Goal: Information Seeking & Learning: Learn about a topic

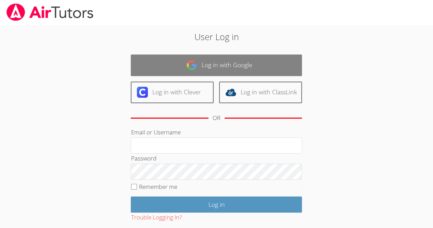
click at [279, 58] on link "Log in with Google" at bounding box center [216, 65] width 171 height 22
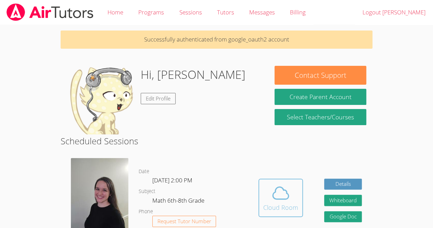
click at [293, 203] on div "Cloud Room" at bounding box center [280, 207] width 35 height 10
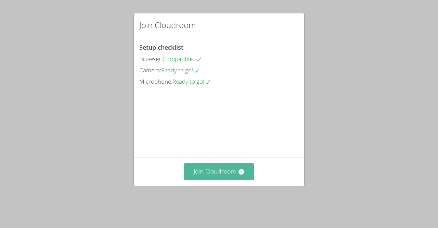
click at [214, 180] on button "Join Cloudroom" at bounding box center [219, 171] width 70 height 17
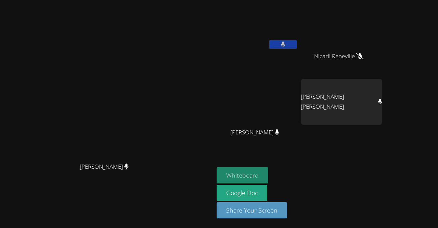
click at [269, 181] on button "Whiteboard" at bounding box center [243, 175] width 52 height 16
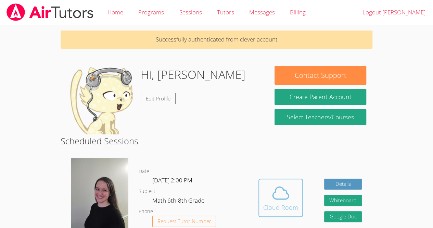
click at [284, 213] on button "Cloud Room" at bounding box center [281, 197] width 45 height 38
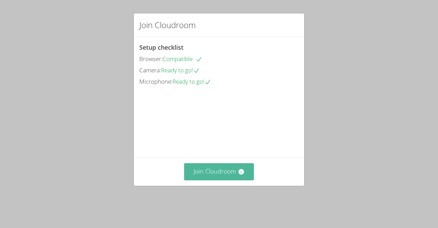
click at [227, 180] on button "Join Cloudroom" at bounding box center [219, 171] width 70 height 17
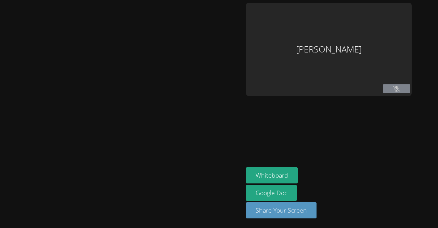
click at [227, 181] on div at bounding box center [122, 114] width 238 height 222
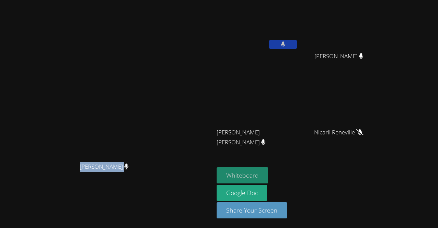
click at [269, 175] on button "Whiteboard" at bounding box center [243, 175] width 52 height 16
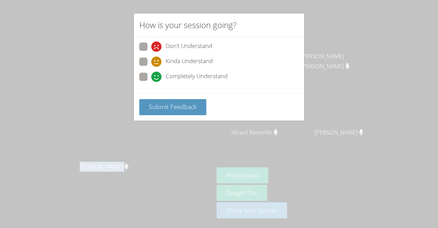
click at [151, 67] on span at bounding box center [151, 67] width 0 height 0
click at [151, 63] on input "Kinda Understand" at bounding box center [154, 61] width 6 height 6
radio input "true"
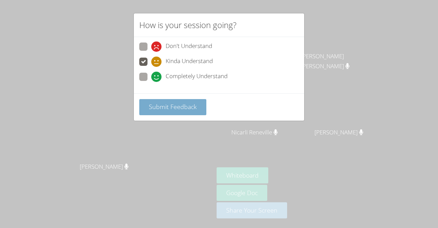
click at [153, 108] on span "Submit Feedback" at bounding box center [173, 106] width 48 height 8
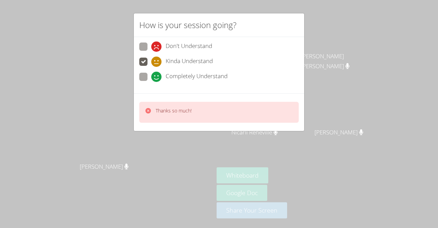
click at [128, 101] on div "How is your session going? Don't Understand Kinda Understand Completely Underst…" at bounding box center [219, 114] width 438 height 228
click at [151, 82] on span at bounding box center [151, 82] width 0 height 0
click at [151, 73] on input "Completely Understand" at bounding box center [154, 76] width 6 height 6
radio input "true"
click at [144, 81] on label "Completely Understand" at bounding box center [183, 77] width 88 height 9
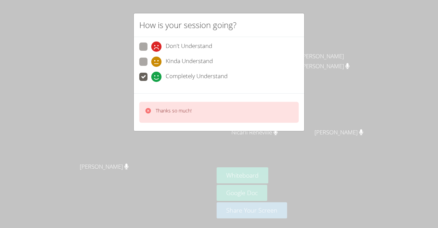
click at [151, 78] on input "Completely Understand" at bounding box center [154, 76] width 6 height 6
click at [160, 119] on div "Thanks so much!" at bounding box center [219, 112] width 160 height 21
